Goal: Information Seeking & Learning: Learn about a topic

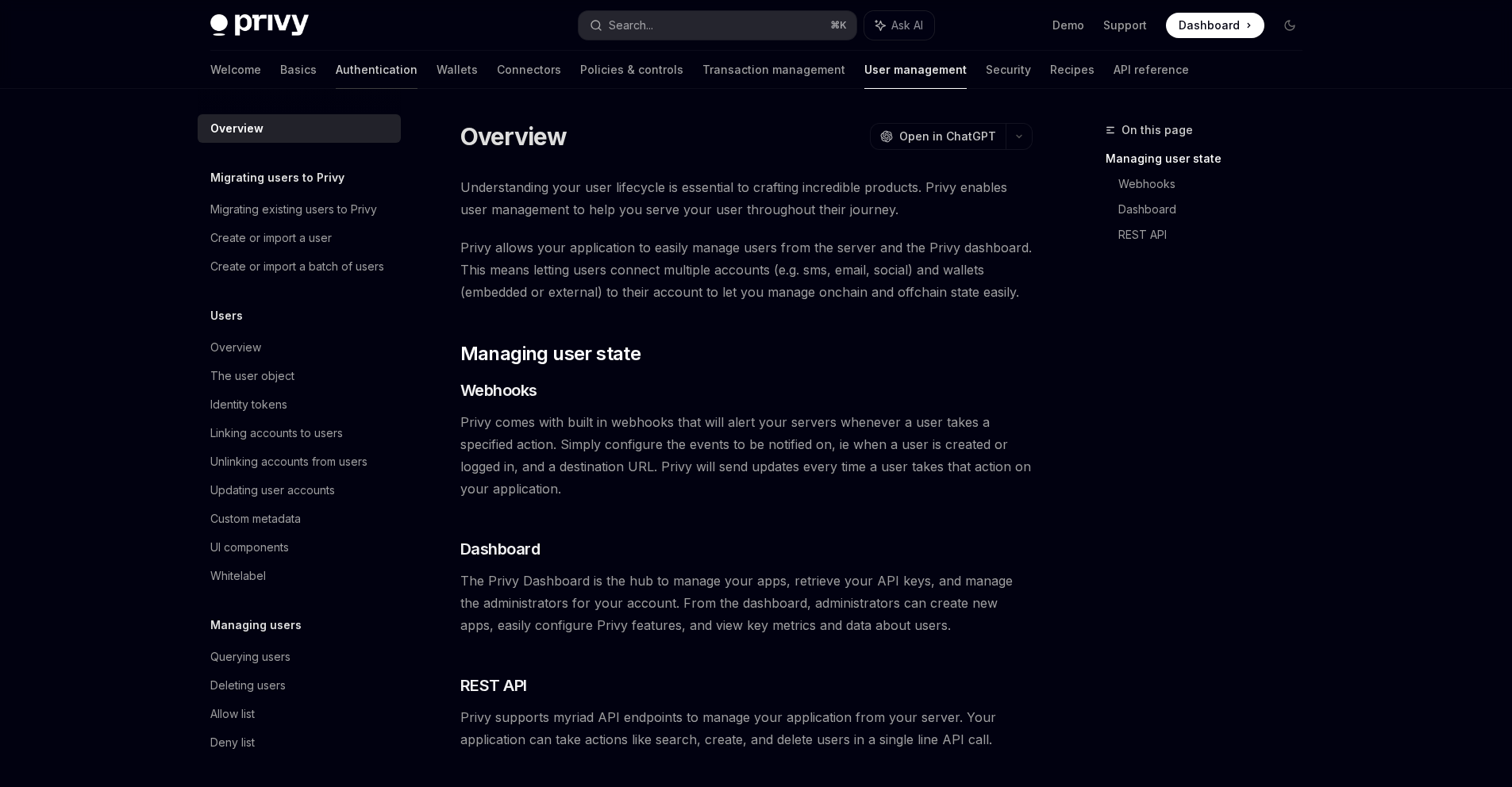
click at [336, 72] on link "Authentication" at bounding box center [377, 69] width 82 height 38
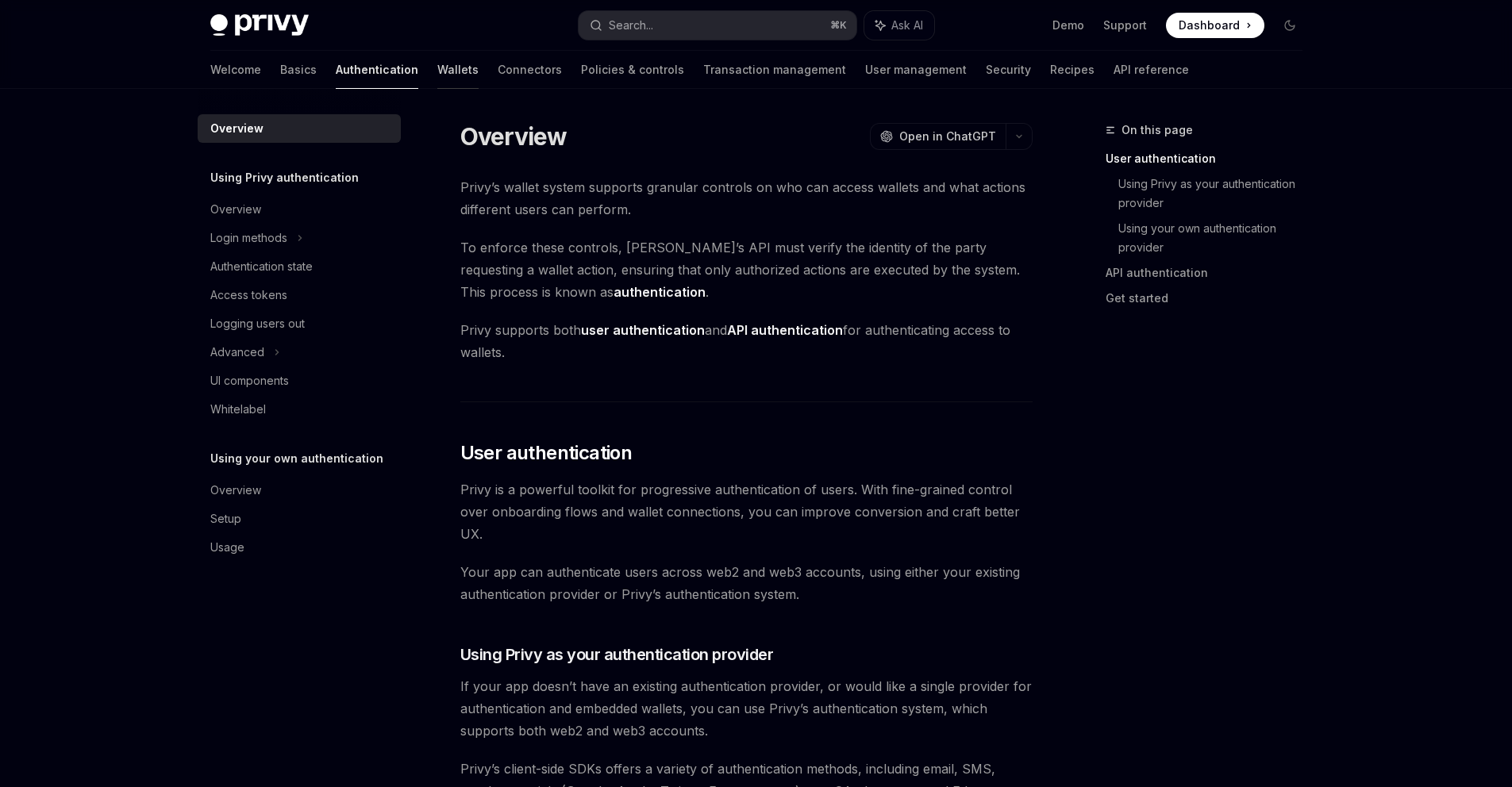
click at [437, 73] on link "Wallets" at bounding box center [457, 69] width 41 height 38
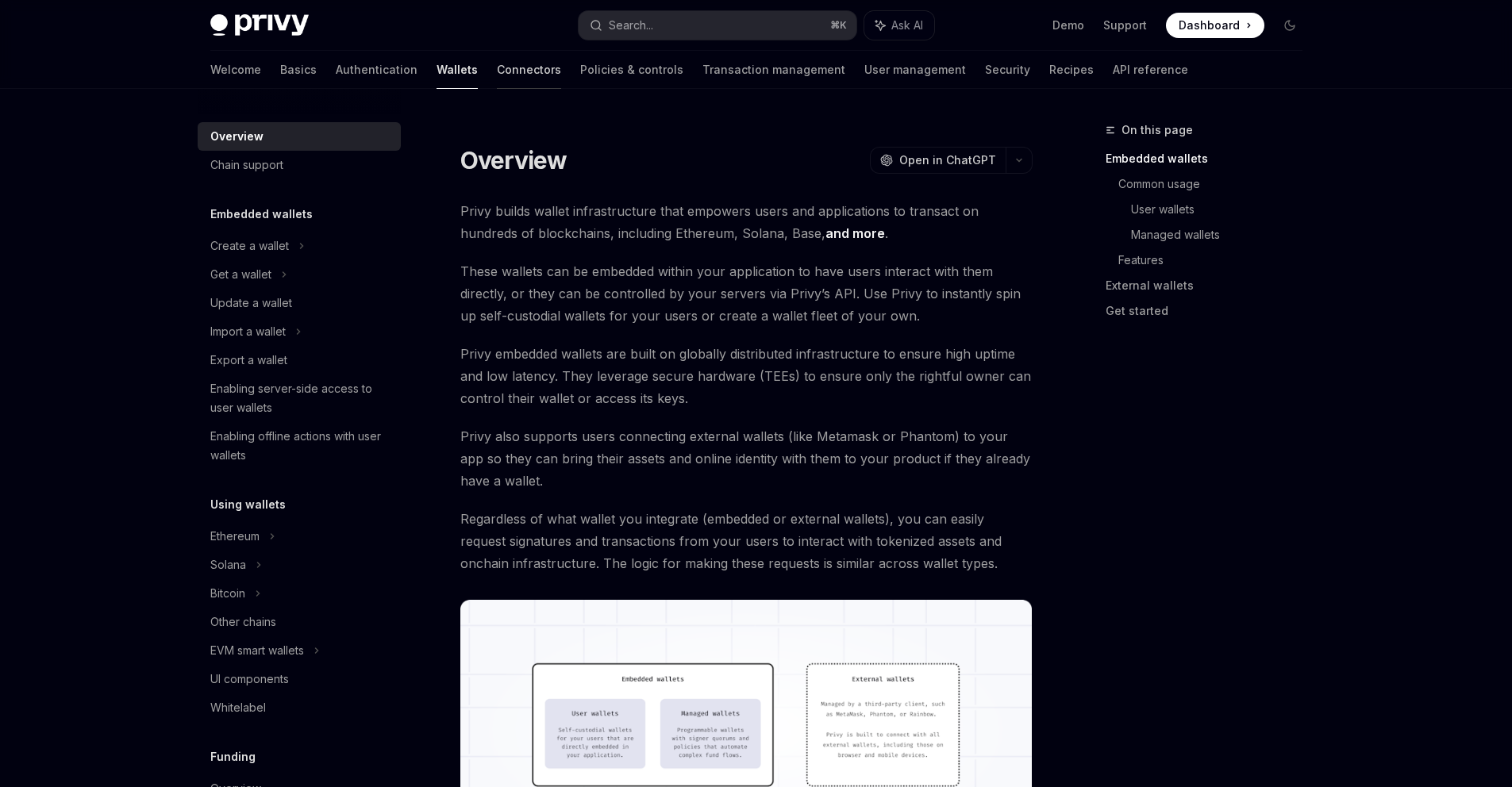
click at [497, 72] on link "Connectors" at bounding box center [529, 69] width 64 height 38
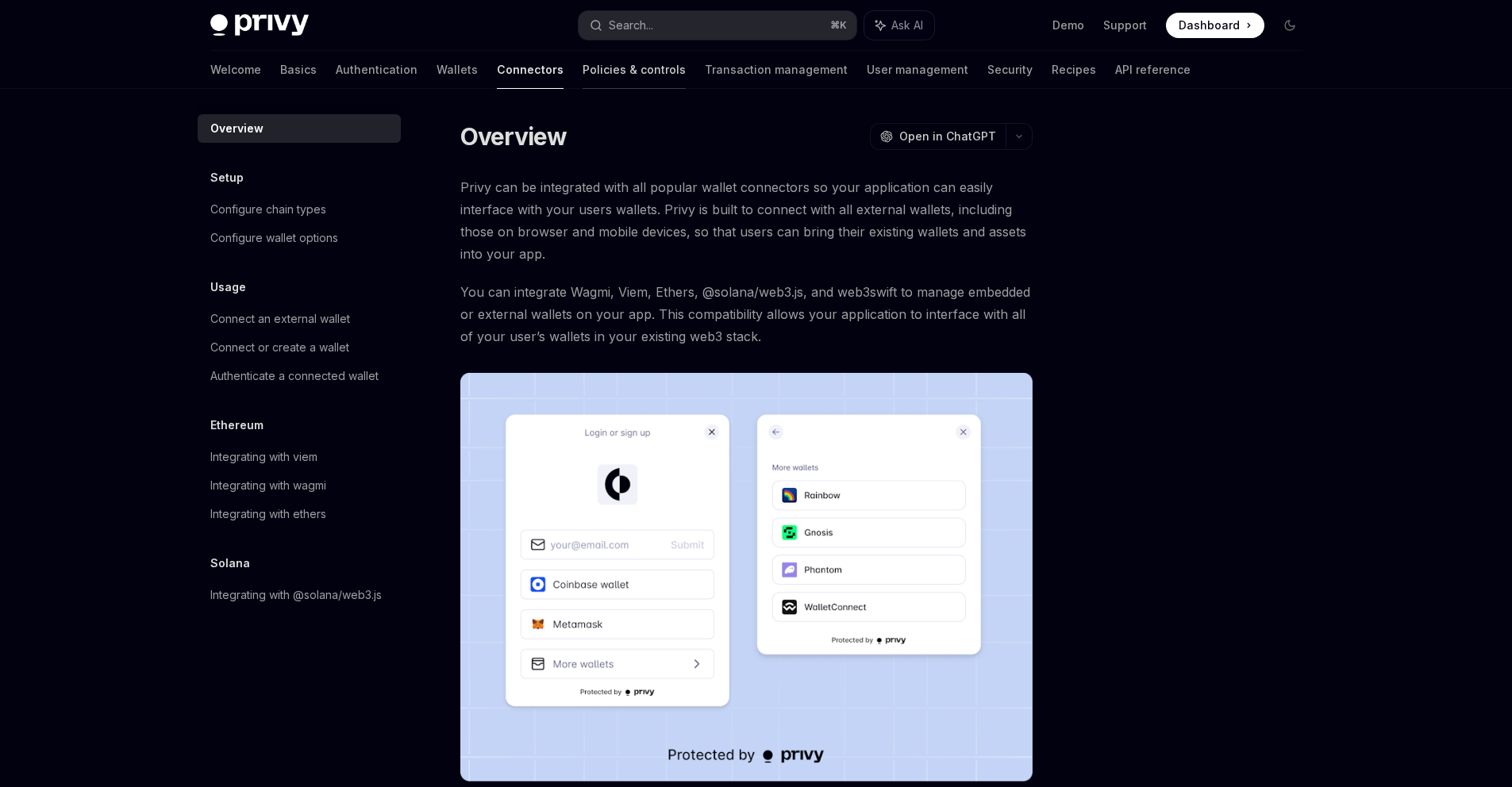
click at [582, 67] on link "Policies & controls" at bounding box center [634, 69] width 103 height 38
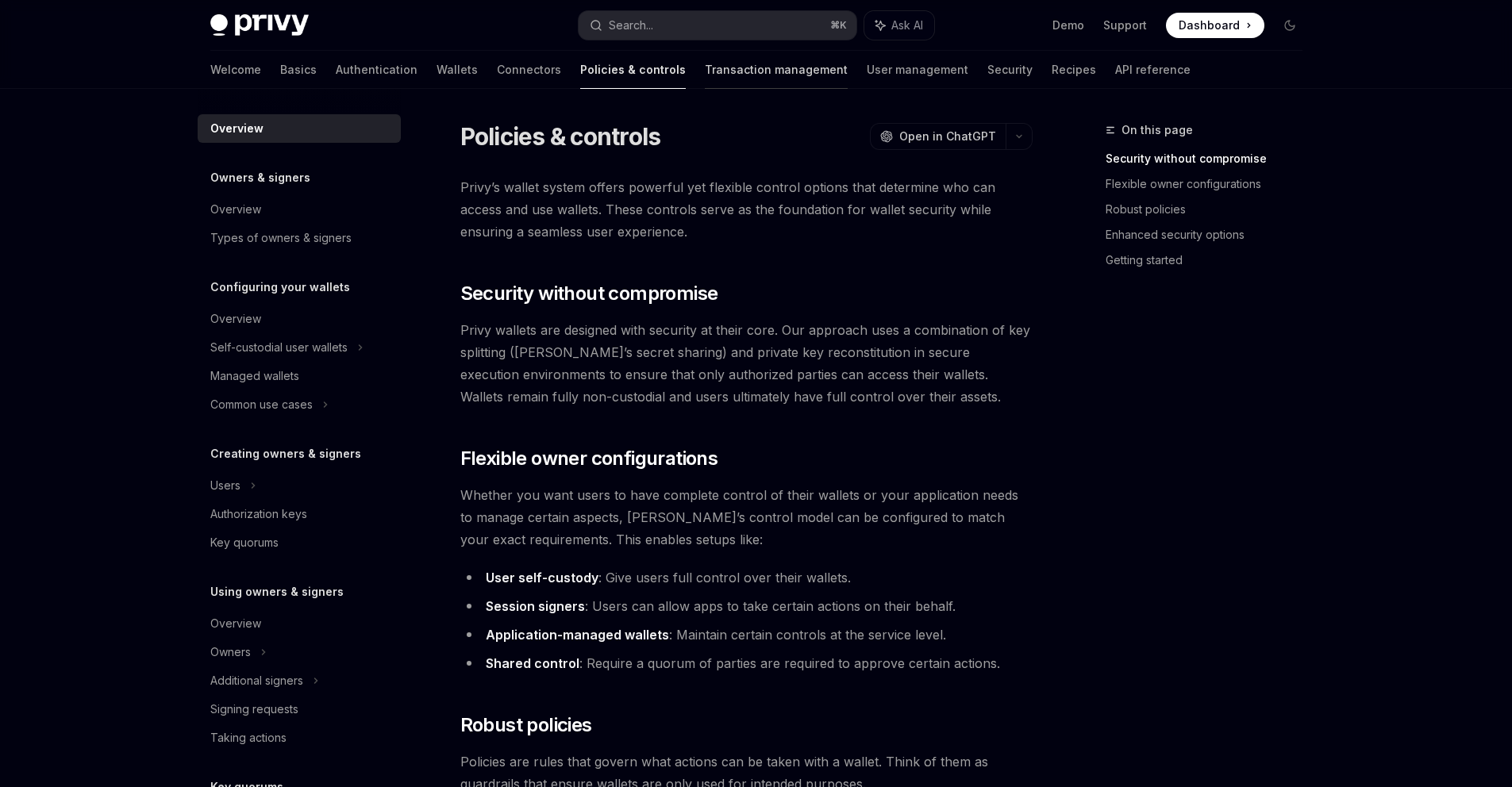
click at [704, 64] on link "Transaction management" at bounding box center [775, 69] width 143 height 38
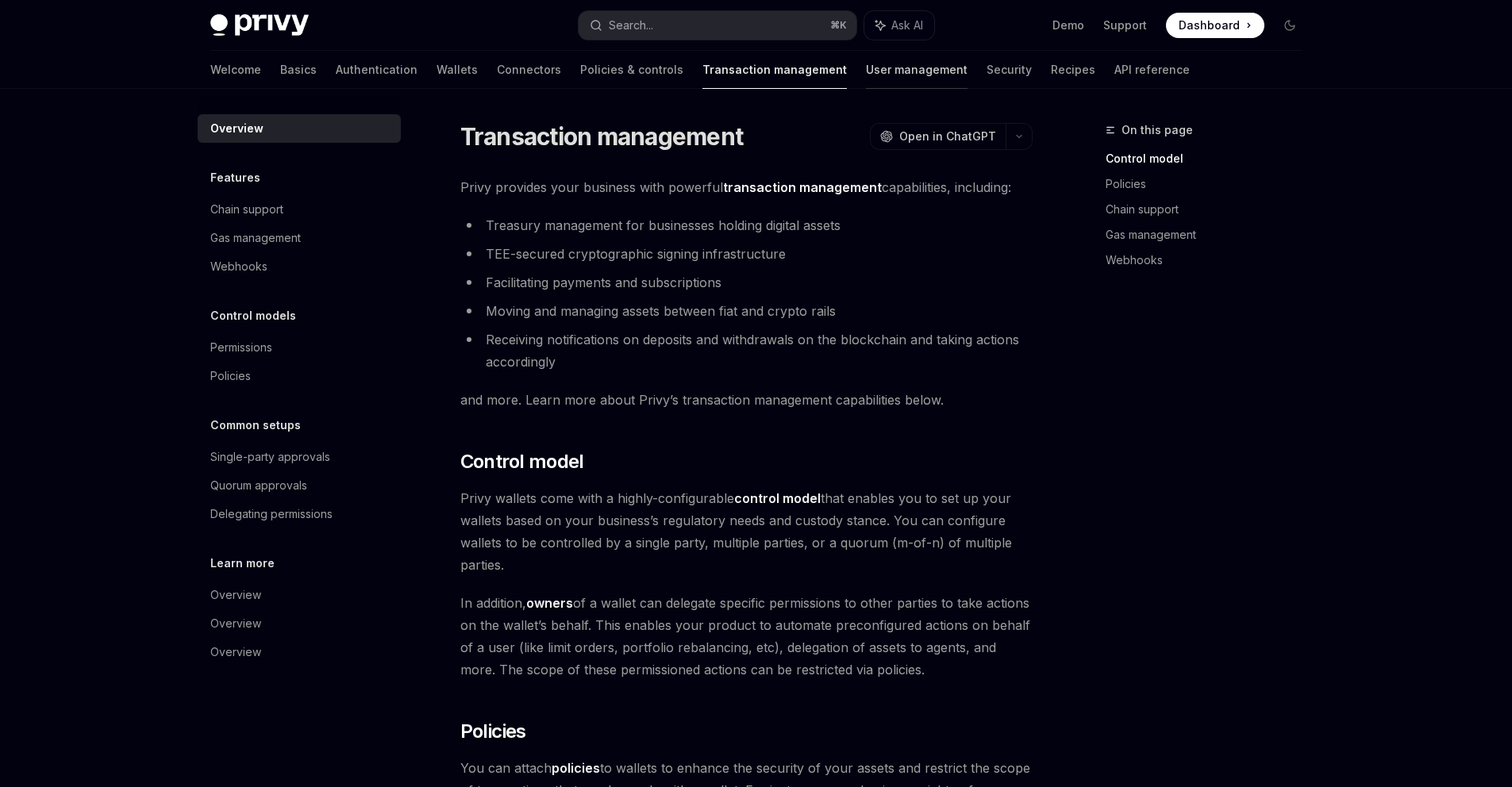
click at [865, 65] on link "User management" at bounding box center [916, 69] width 101 height 38
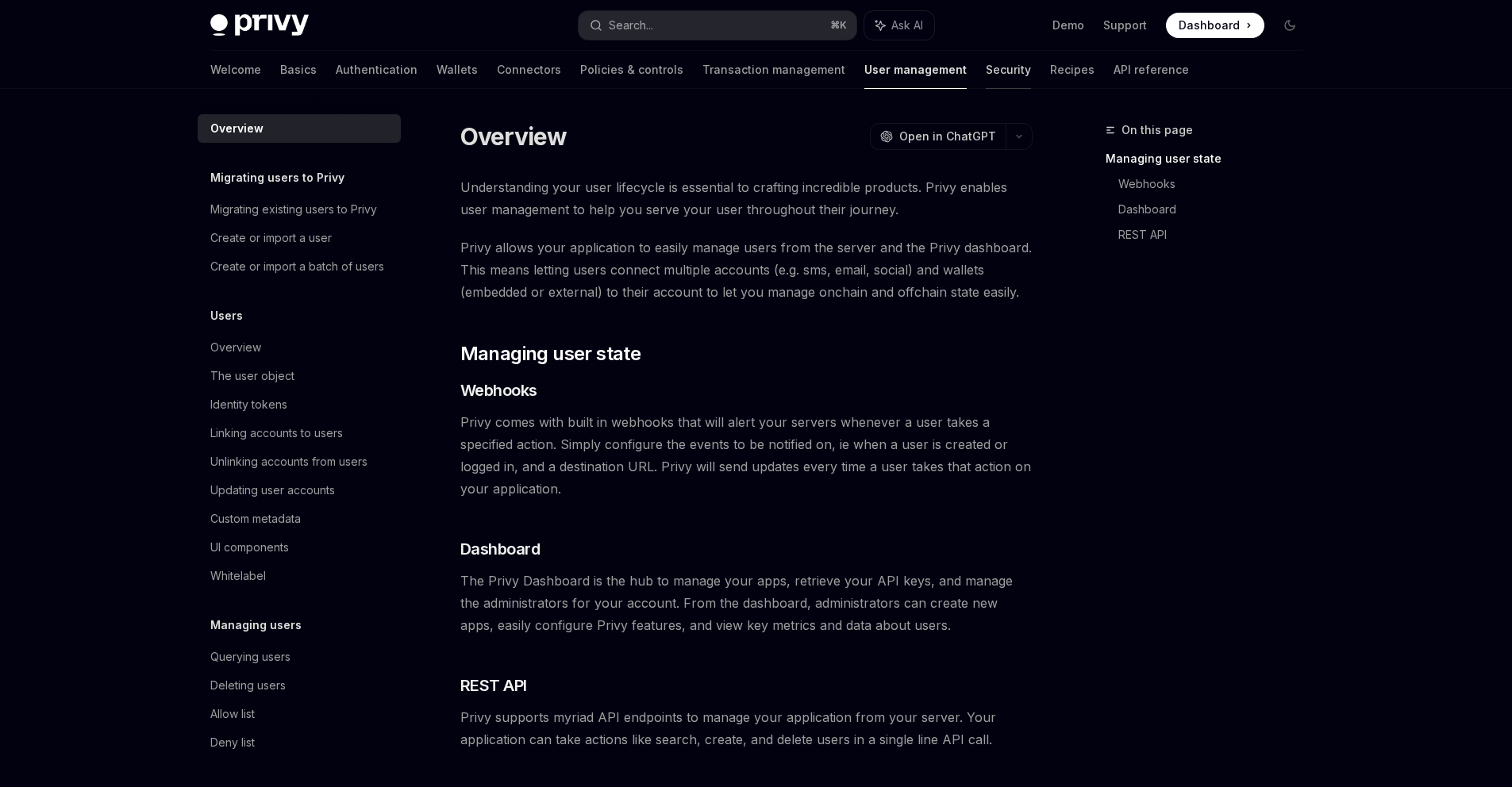
click at [985, 63] on link "Security" at bounding box center [1008, 69] width 45 height 38
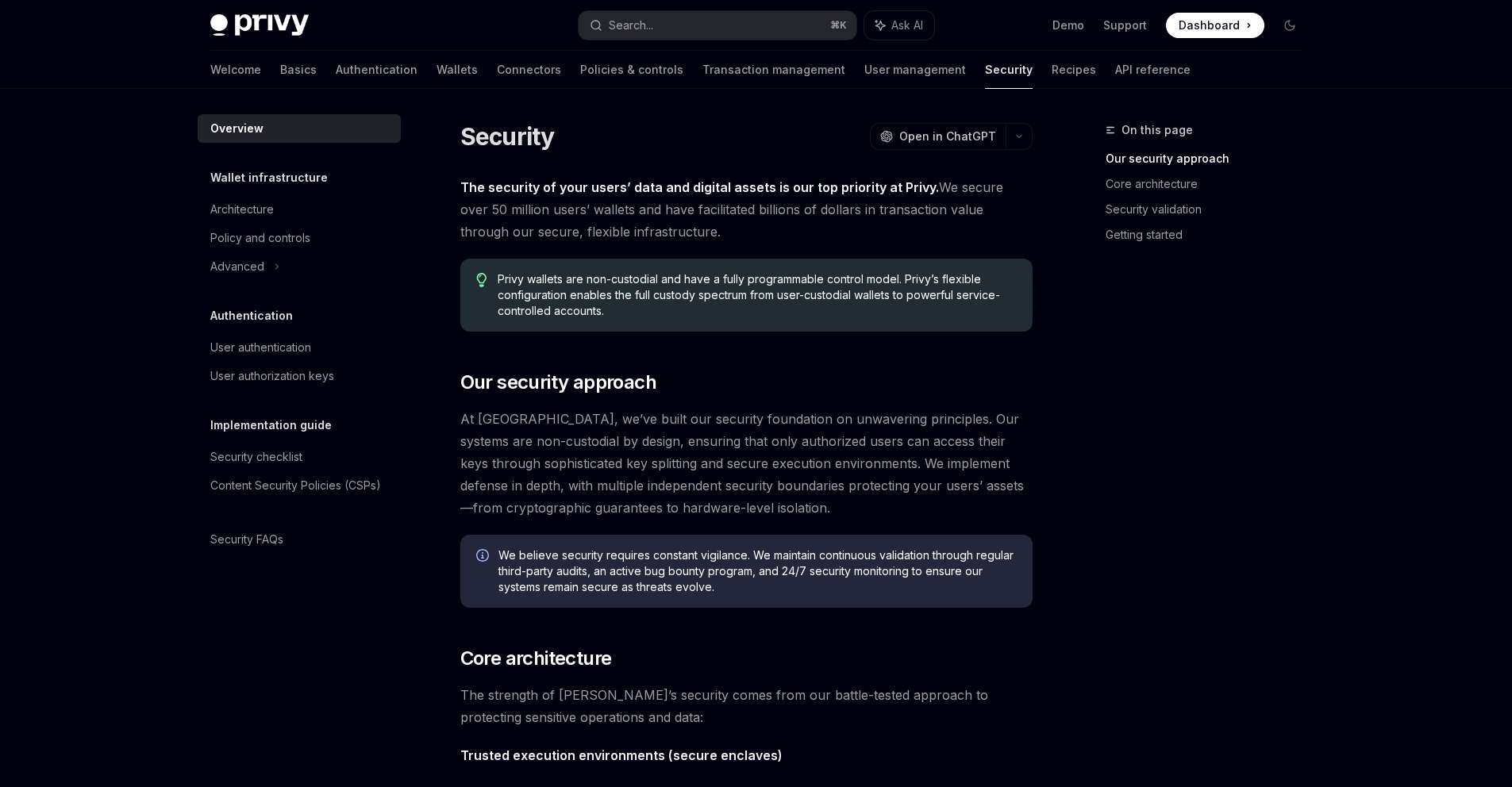
click at [1051, 67] on link "Recipes" at bounding box center [1073, 69] width 44 height 38
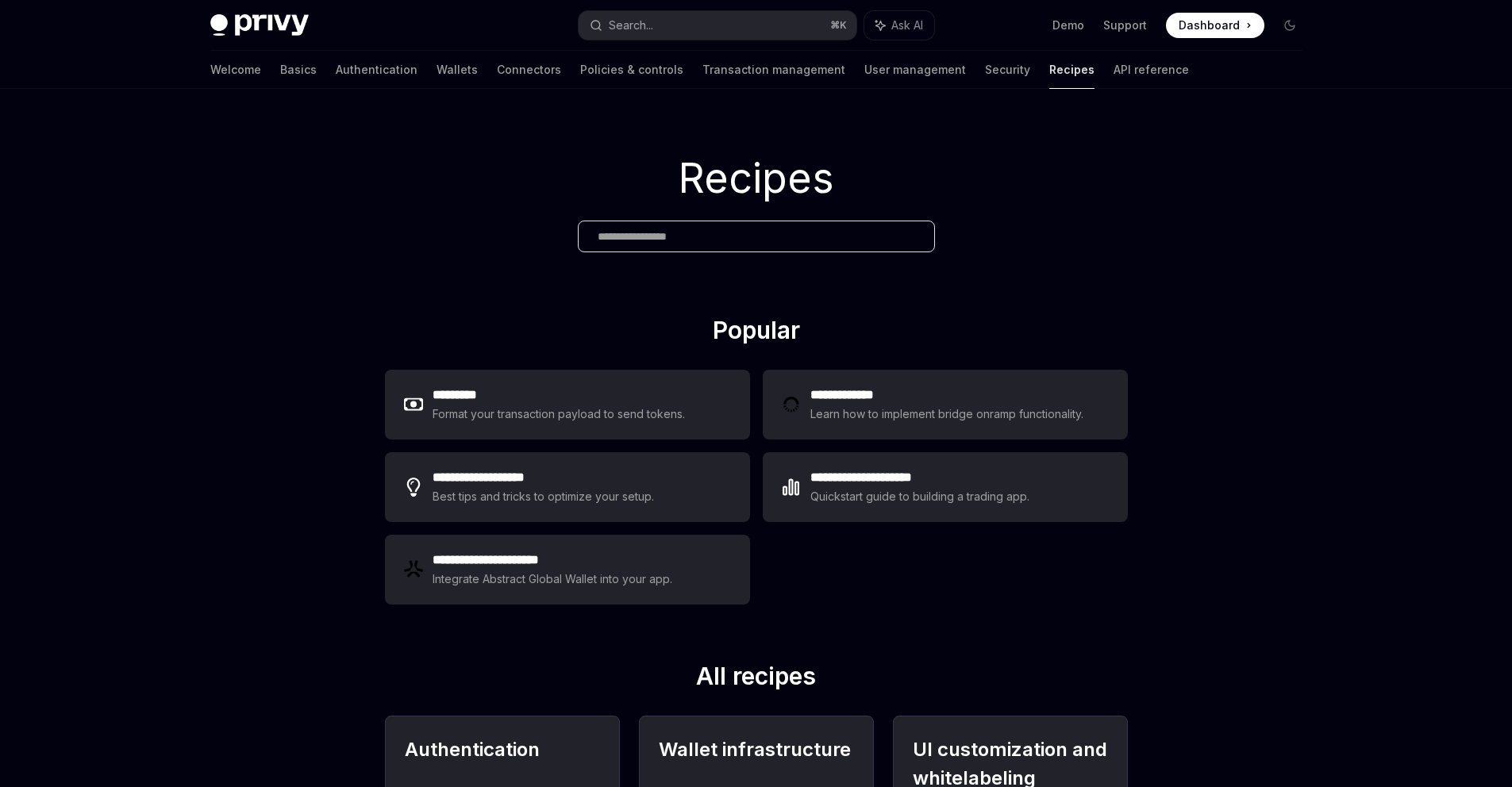
click at [1113, 73] on link "API reference" at bounding box center [1151, 69] width 76 height 38
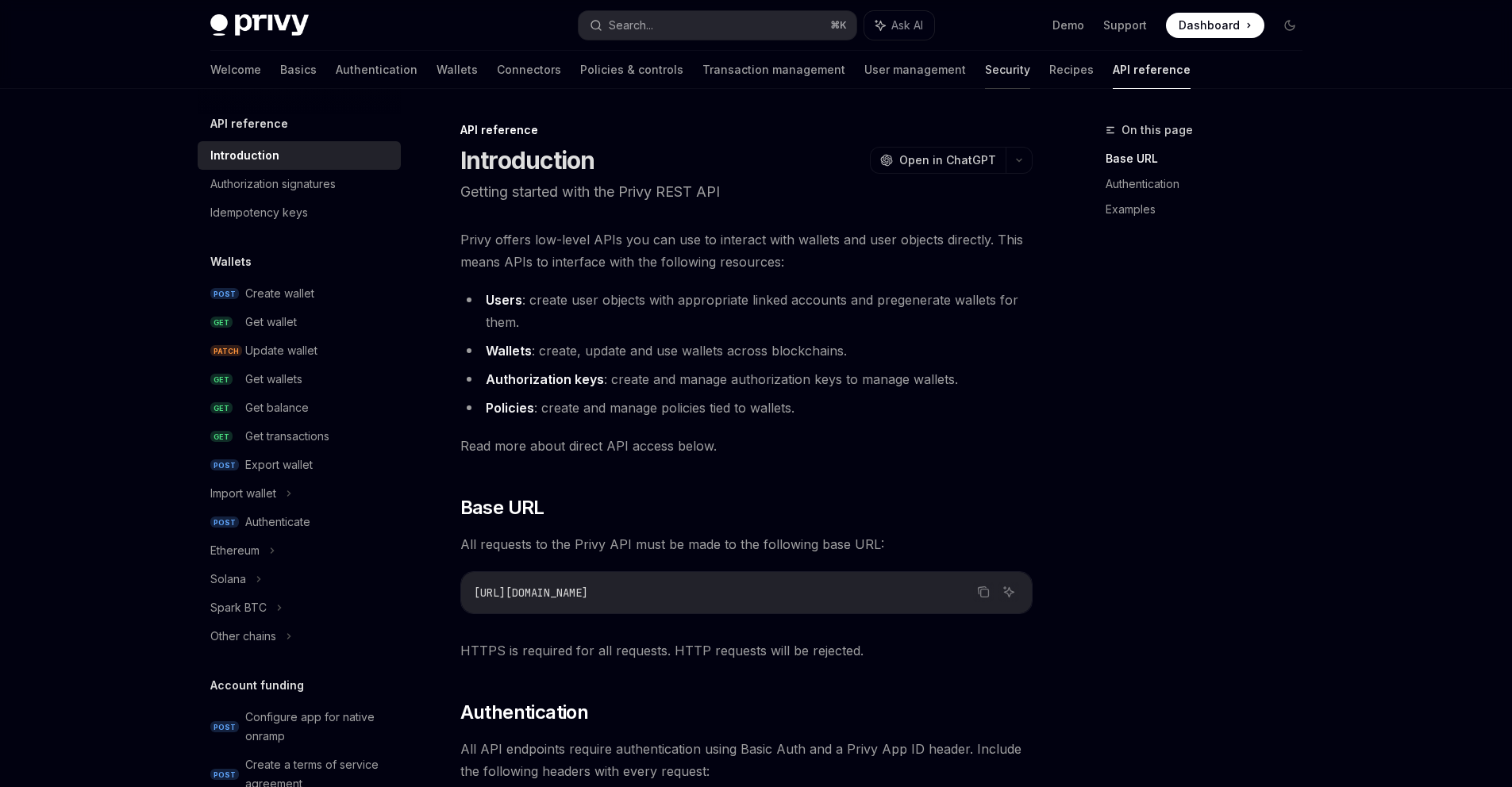
click at [985, 80] on link "Security" at bounding box center [1007, 69] width 45 height 38
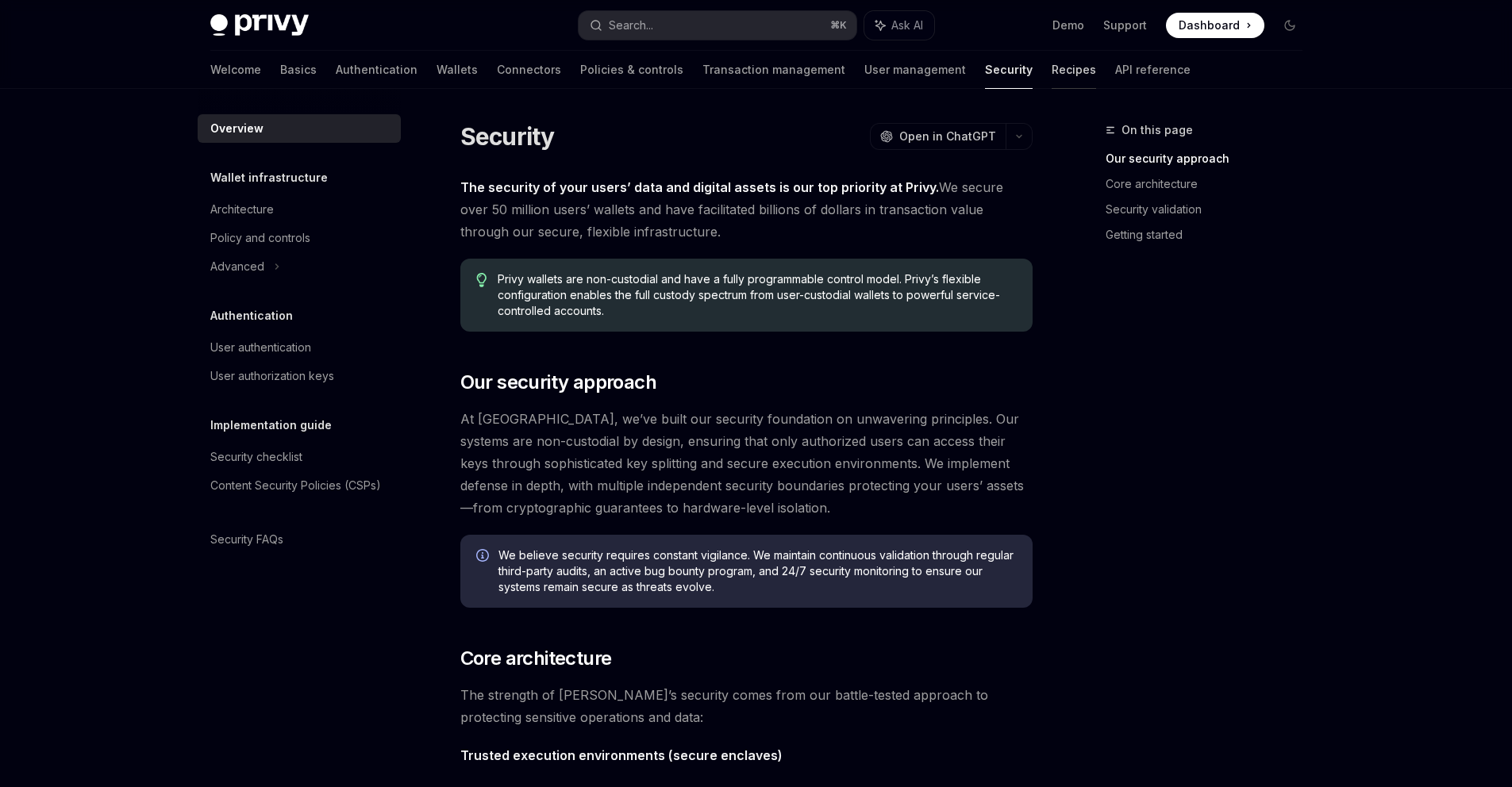
click at [1051, 80] on link "Recipes" at bounding box center [1073, 69] width 44 height 38
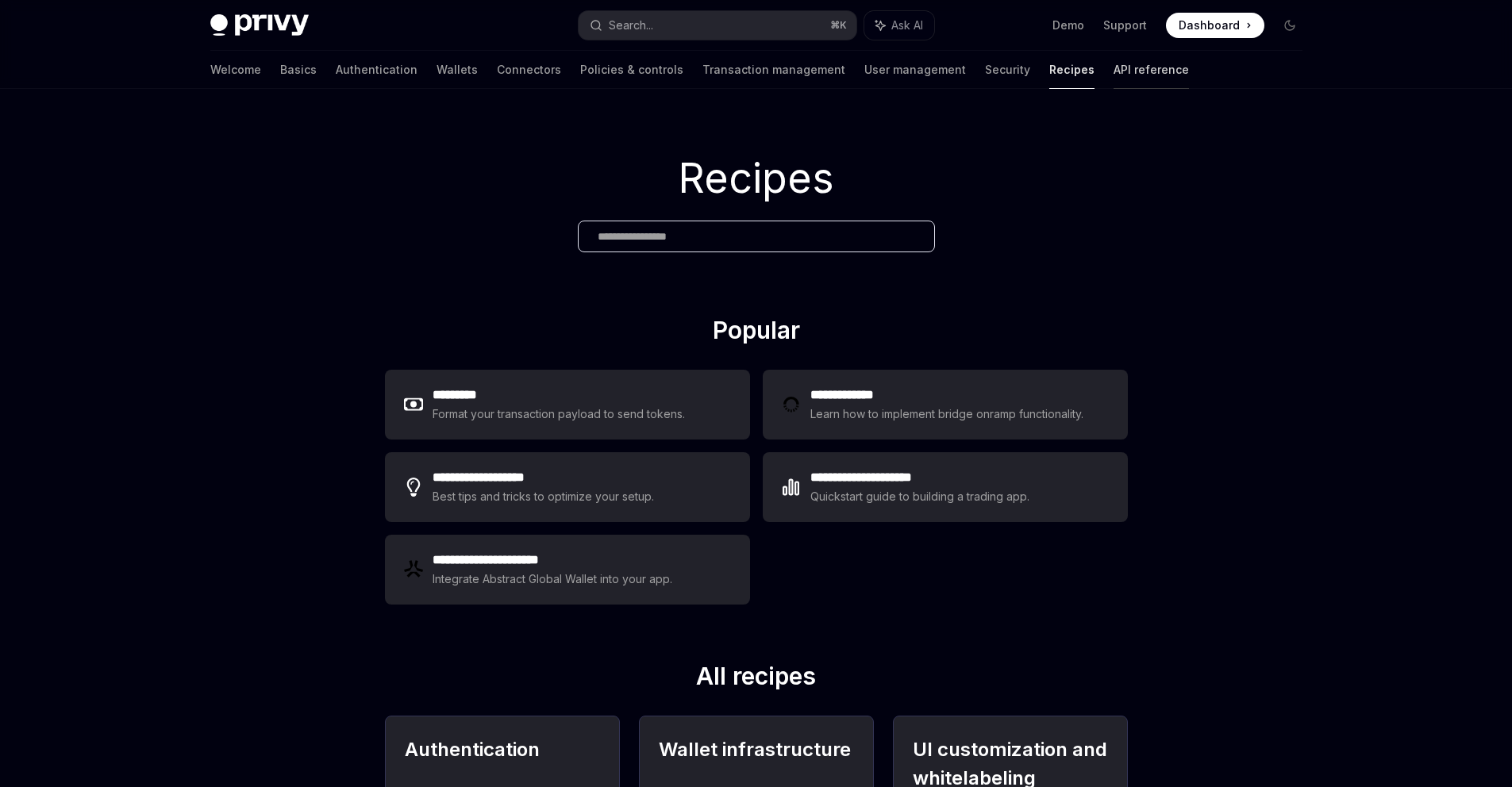
click at [1113, 76] on link "API reference" at bounding box center [1151, 69] width 76 height 38
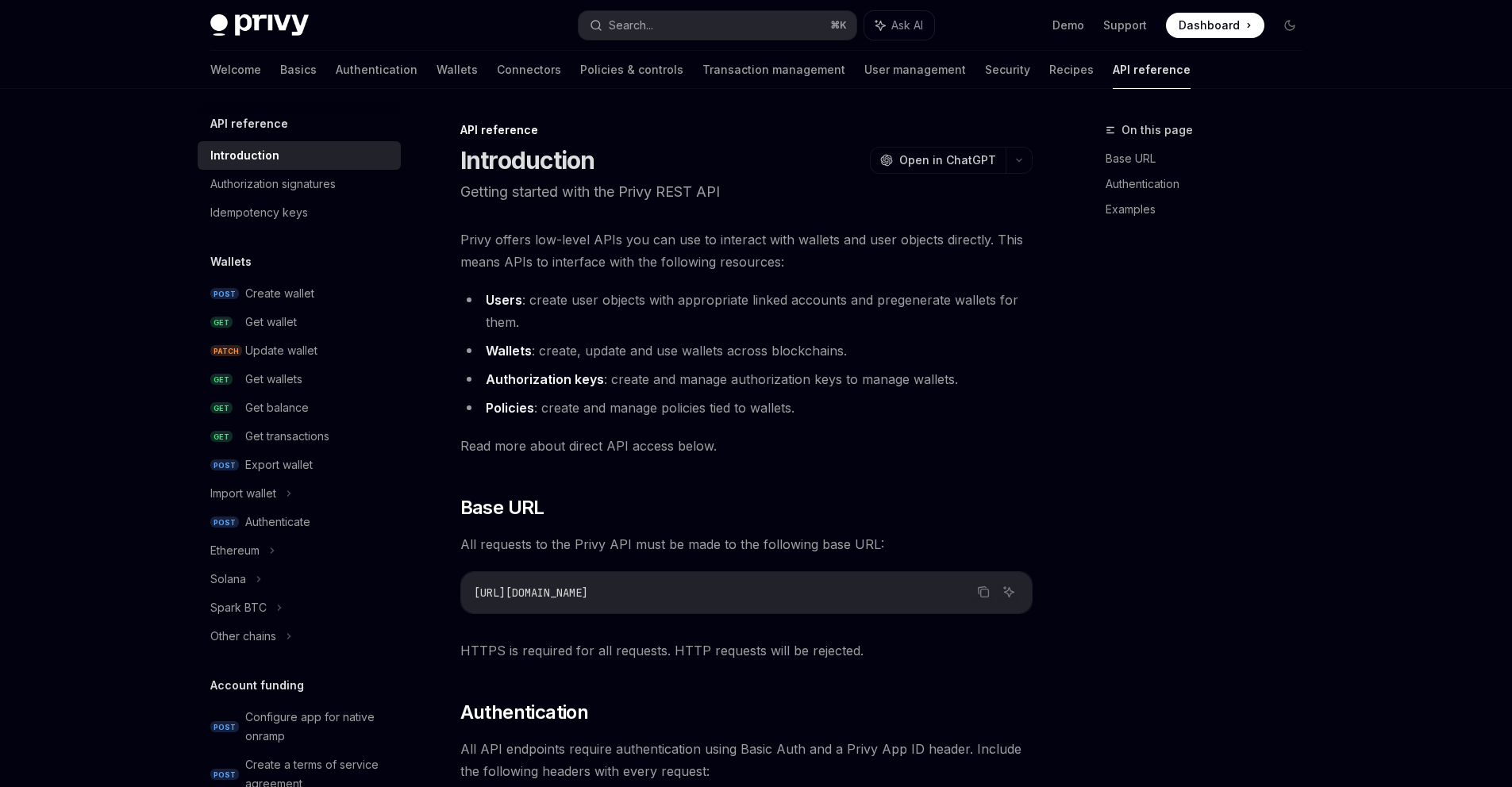
type textarea "*"
